Goal: Navigation & Orientation: Find specific page/section

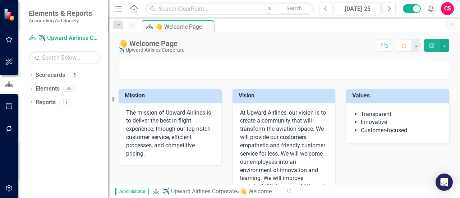
click at [32, 73] on div "Dropdown" at bounding box center [31, 76] width 5 height 6
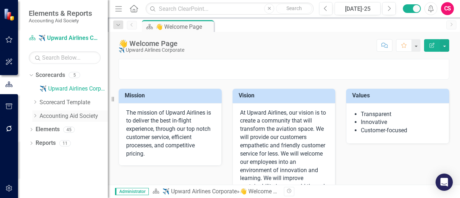
click at [44, 114] on link "Accounting Aid Society" at bounding box center [74, 116] width 68 height 8
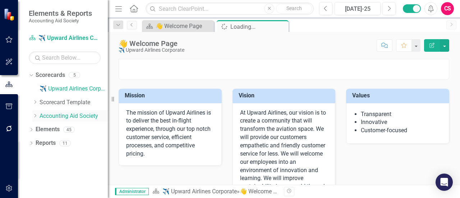
click at [35, 115] on icon "Dropdown" at bounding box center [34, 115] width 5 height 4
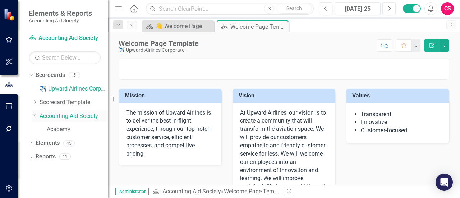
scroll to position [72, 0]
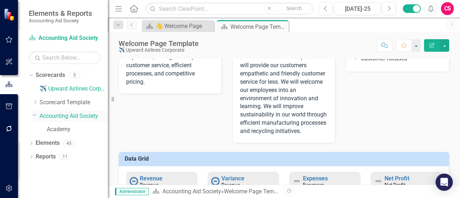
click at [70, 116] on link "Accounting Aid Society" at bounding box center [74, 116] width 68 height 8
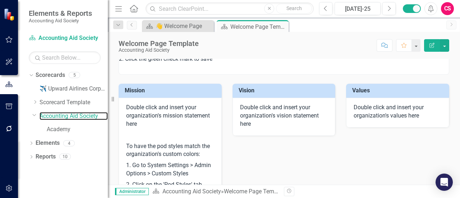
scroll to position [0, 0]
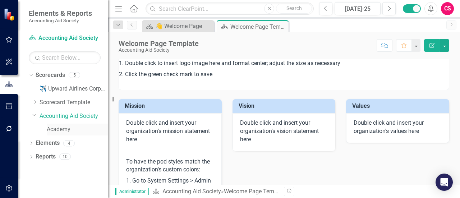
click at [63, 132] on link "Academy" at bounding box center [77, 129] width 61 height 8
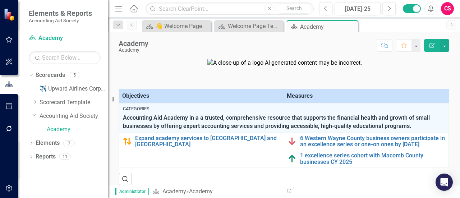
click at [310, 67] on img at bounding box center [284, 63] width 154 height 8
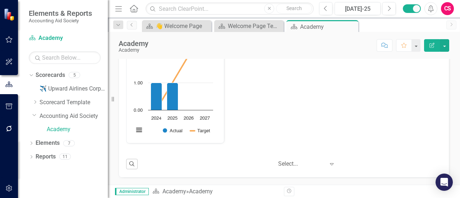
scroll to position [292, 0]
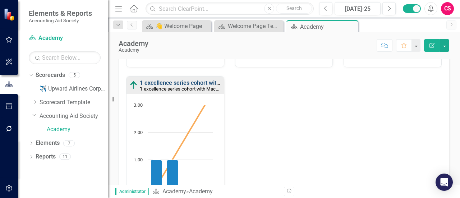
click at [168, 86] on link "1 excellence series cohort with Macomb County businesses CY 2025" at bounding box center [228, 82] width 177 height 7
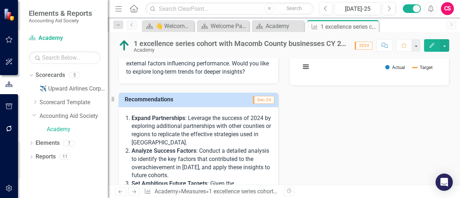
scroll to position [62, 0]
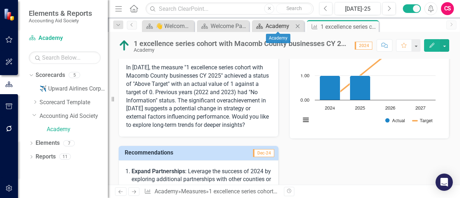
click at [292, 27] on div "Academy" at bounding box center [279, 26] width 28 height 9
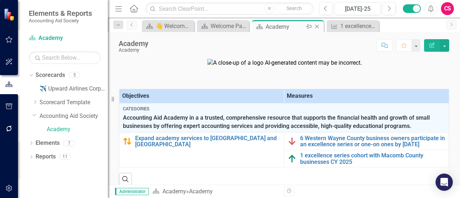
click at [296, 27] on div "Academy" at bounding box center [284, 26] width 38 height 9
click at [317, 28] on icon "Close" at bounding box center [316, 27] width 7 height 6
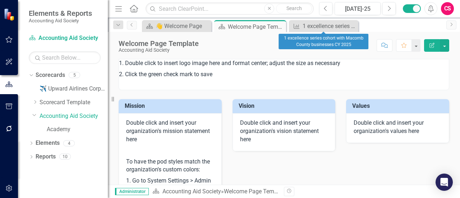
click at [0, 0] on icon at bounding box center [0, 0] width 0 height 0
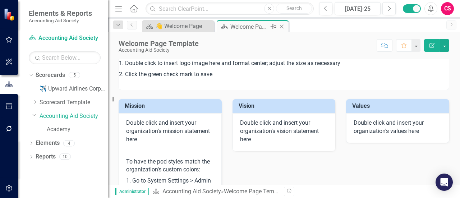
click at [280, 24] on icon "Close" at bounding box center [281, 27] width 7 height 6
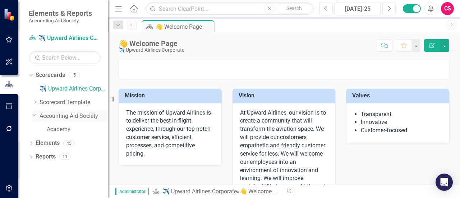
click at [70, 113] on link "Accounting Aid Society" at bounding box center [74, 116] width 68 height 8
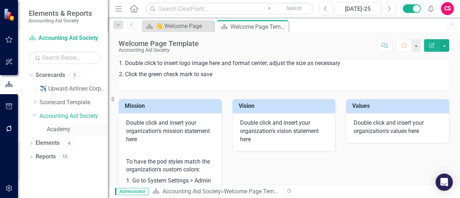
click at [57, 126] on link "Academy" at bounding box center [77, 129] width 61 height 8
